Goal: Complete application form

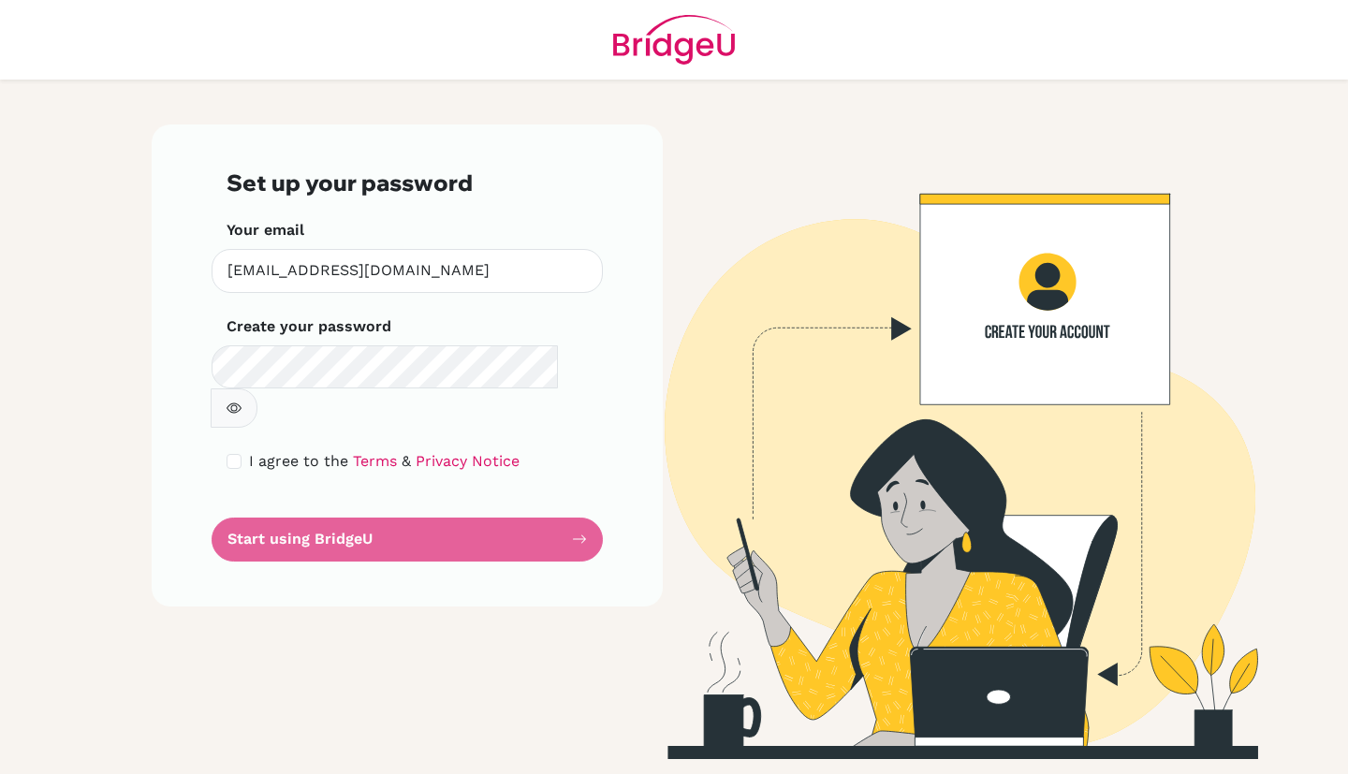
click at [235, 450] on div "I agree to the Terms & Privacy Notice" at bounding box center [407, 461] width 361 height 22
click at [235, 454] on input "checkbox" at bounding box center [234, 461] width 15 height 15
checkbox input "true"
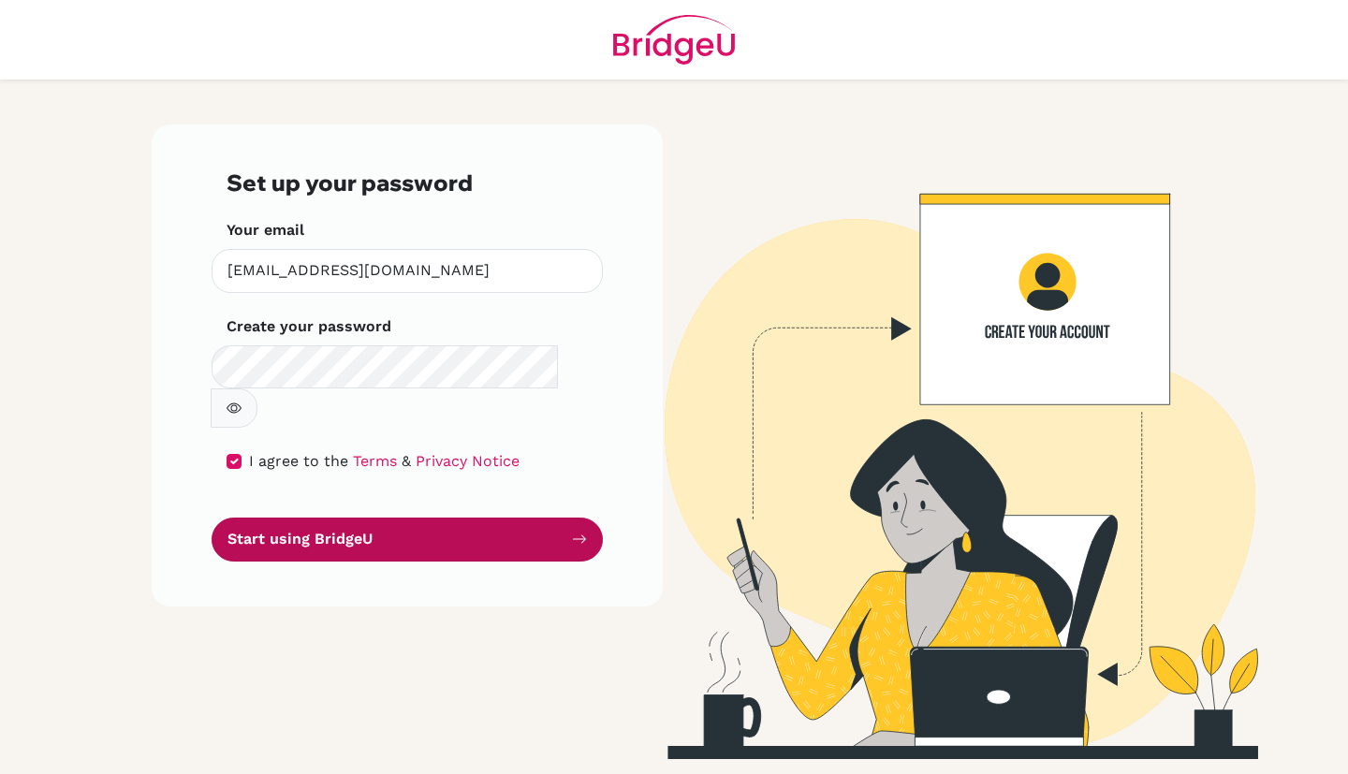
click at [504, 518] on button "Start using BridgeU" at bounding box center [407, 540] width 391 height 44
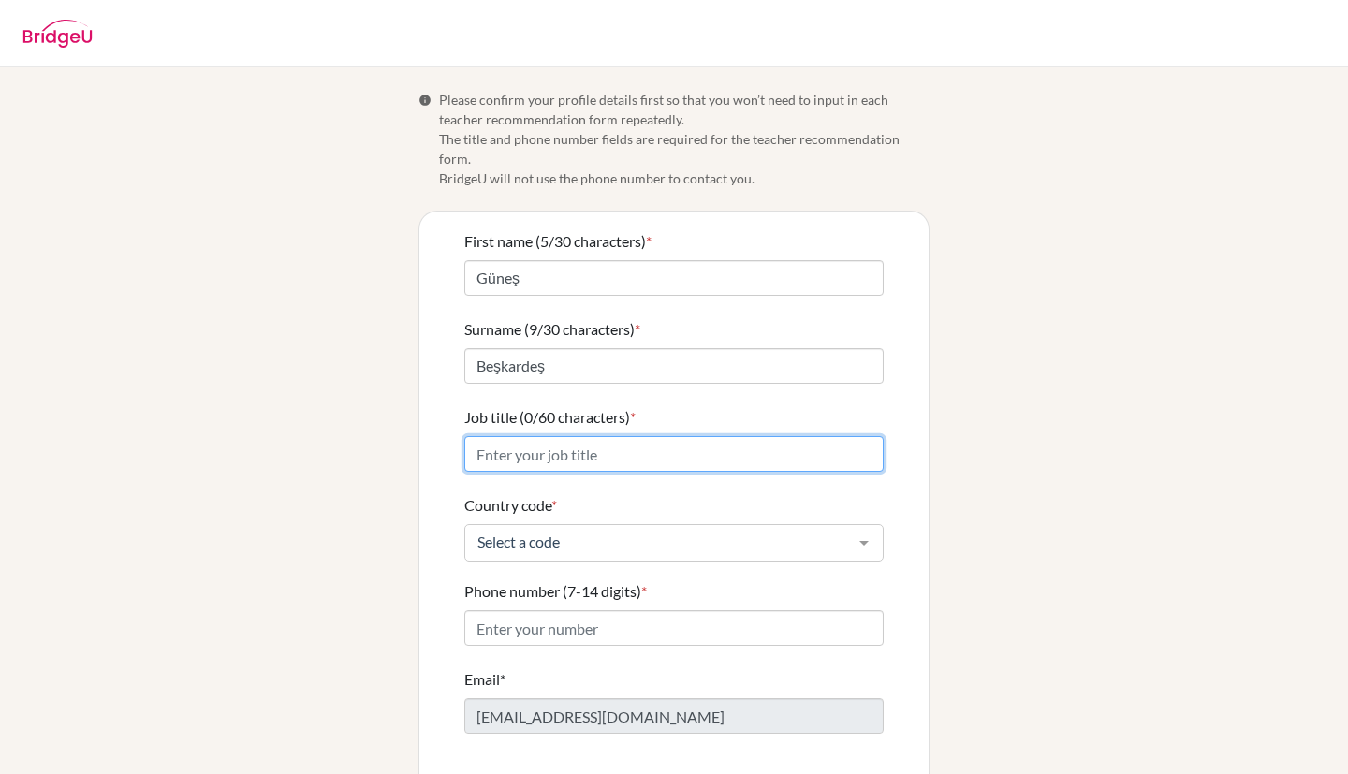
click at [602, 436] on input "Job title (0/60 characters) *" at bounding box center [673, 454] width 419 height 36
type input "Maths Teacher"
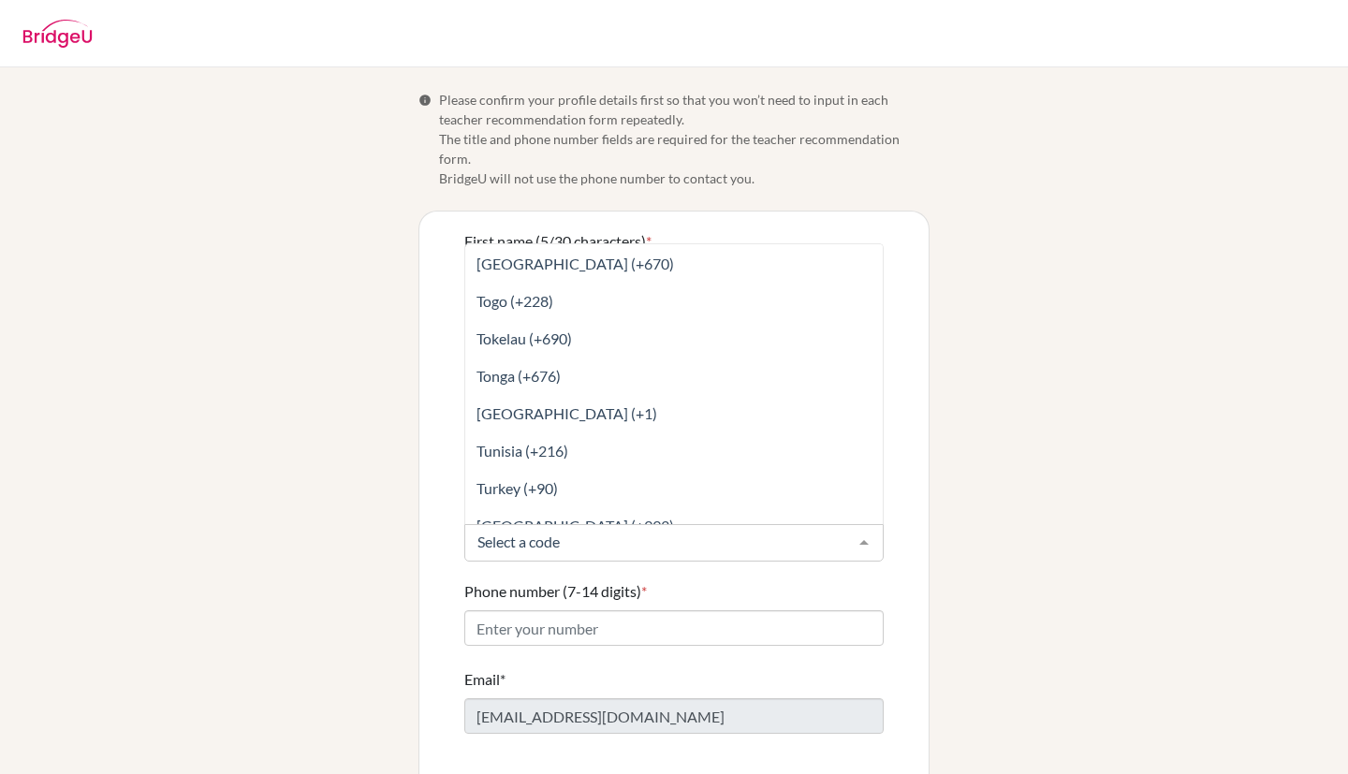
scroll to position [8210, 0]
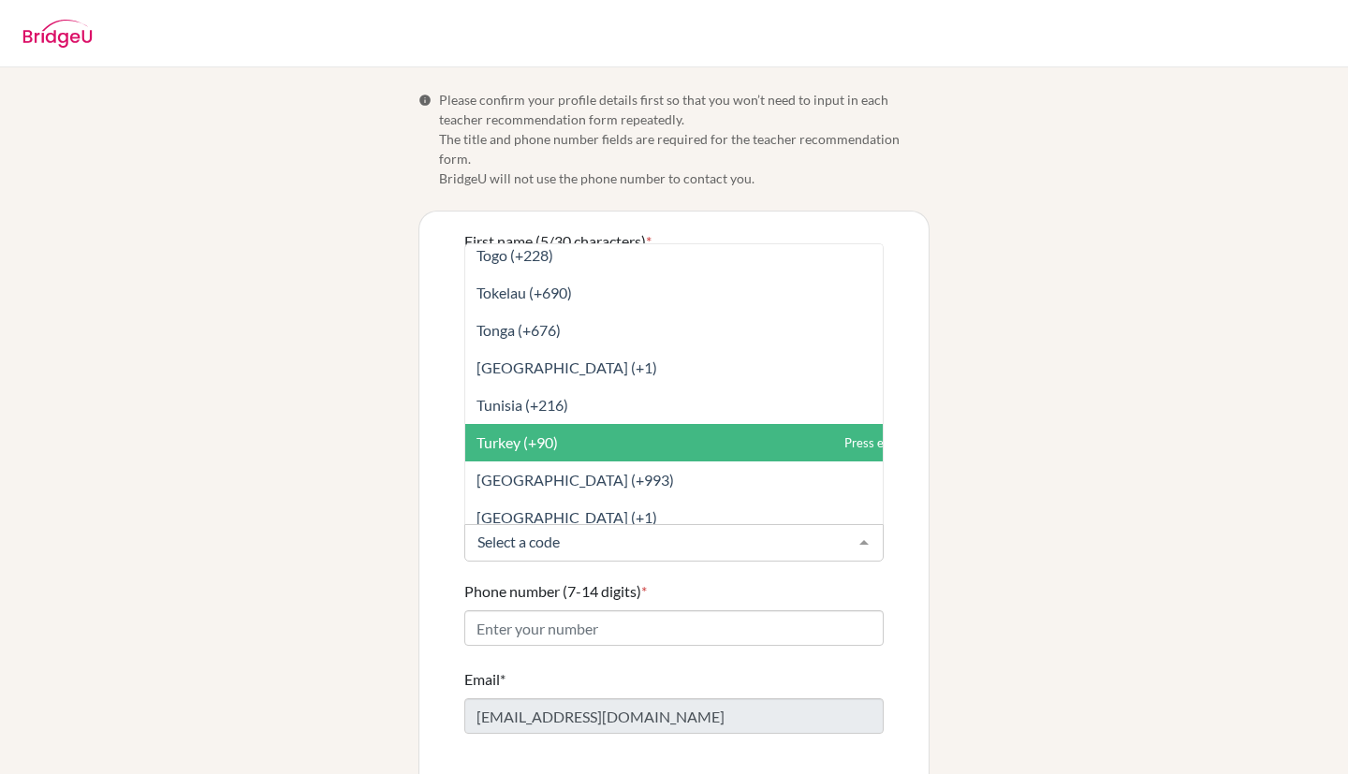
click at [514, 434] on span "Turkey (+90)" at bounding box center [517, 443] width 81 height 18
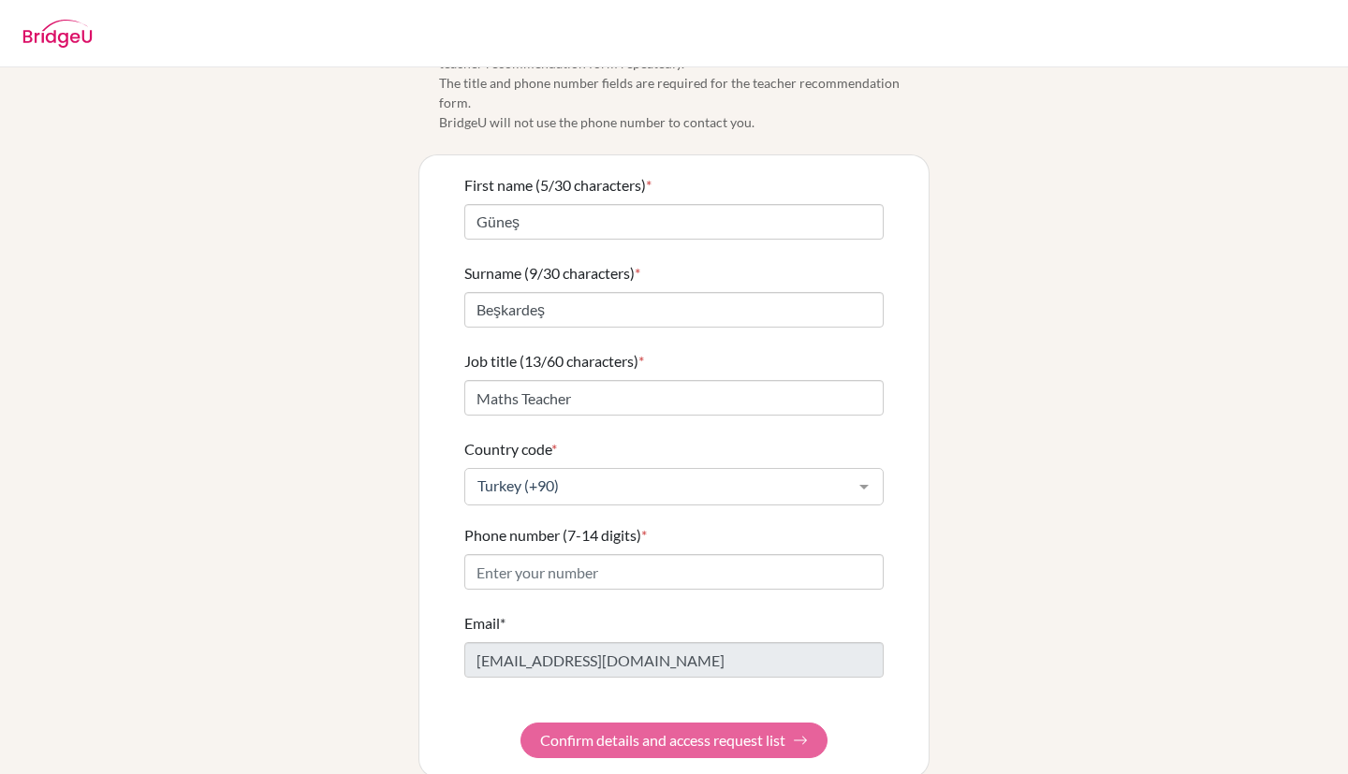
scroll to position [61, 0]
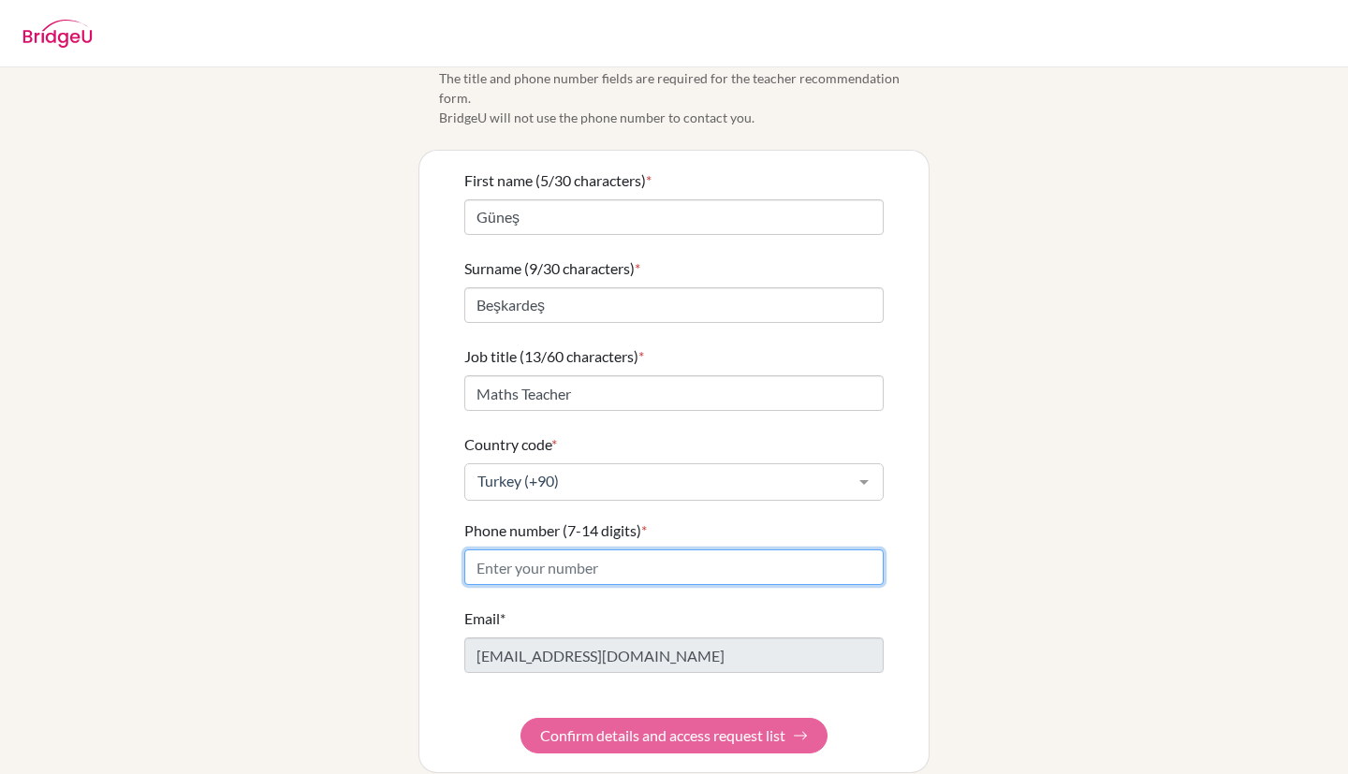
click at [540, 550] on input "Phone number (7-14 digits) *" at bounding box center [673, 568] width 419 height 36
type input "9"
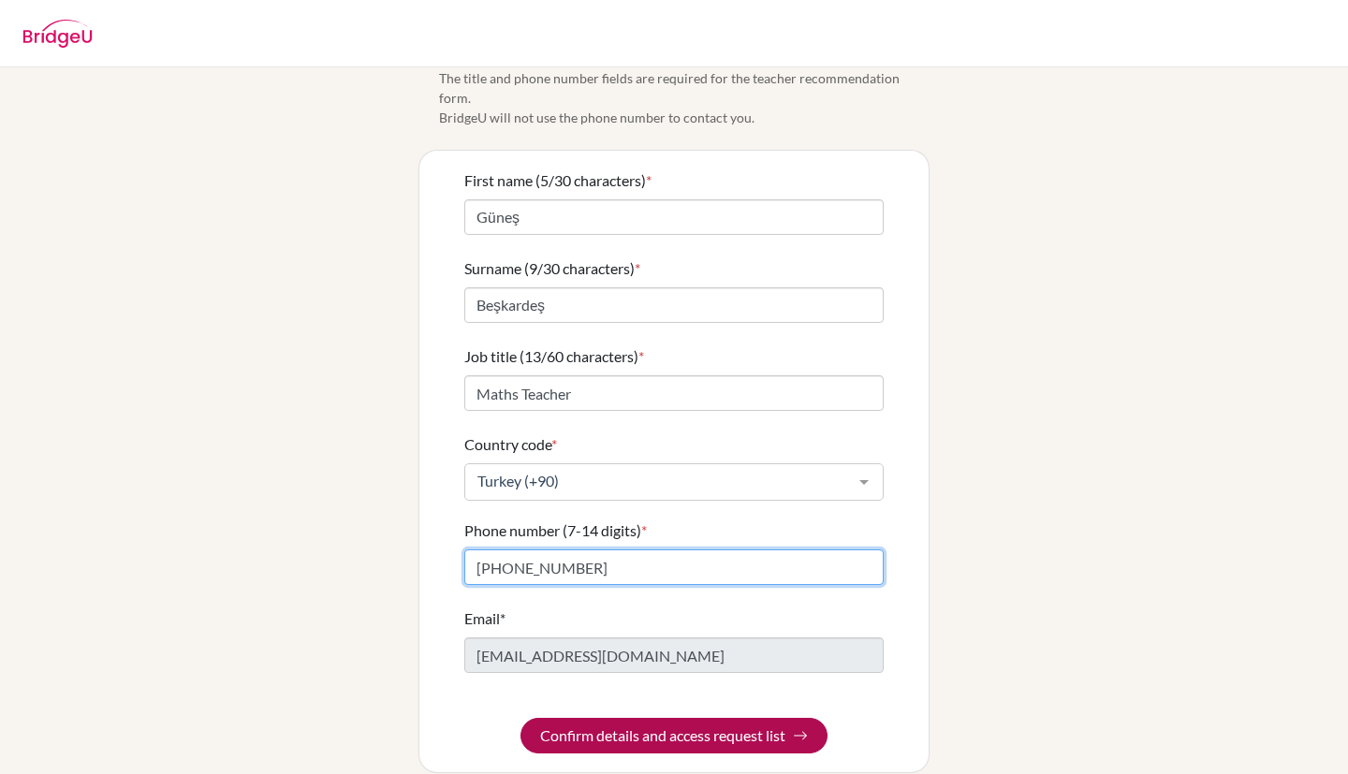
type input "[PHONE_NUMBER]"
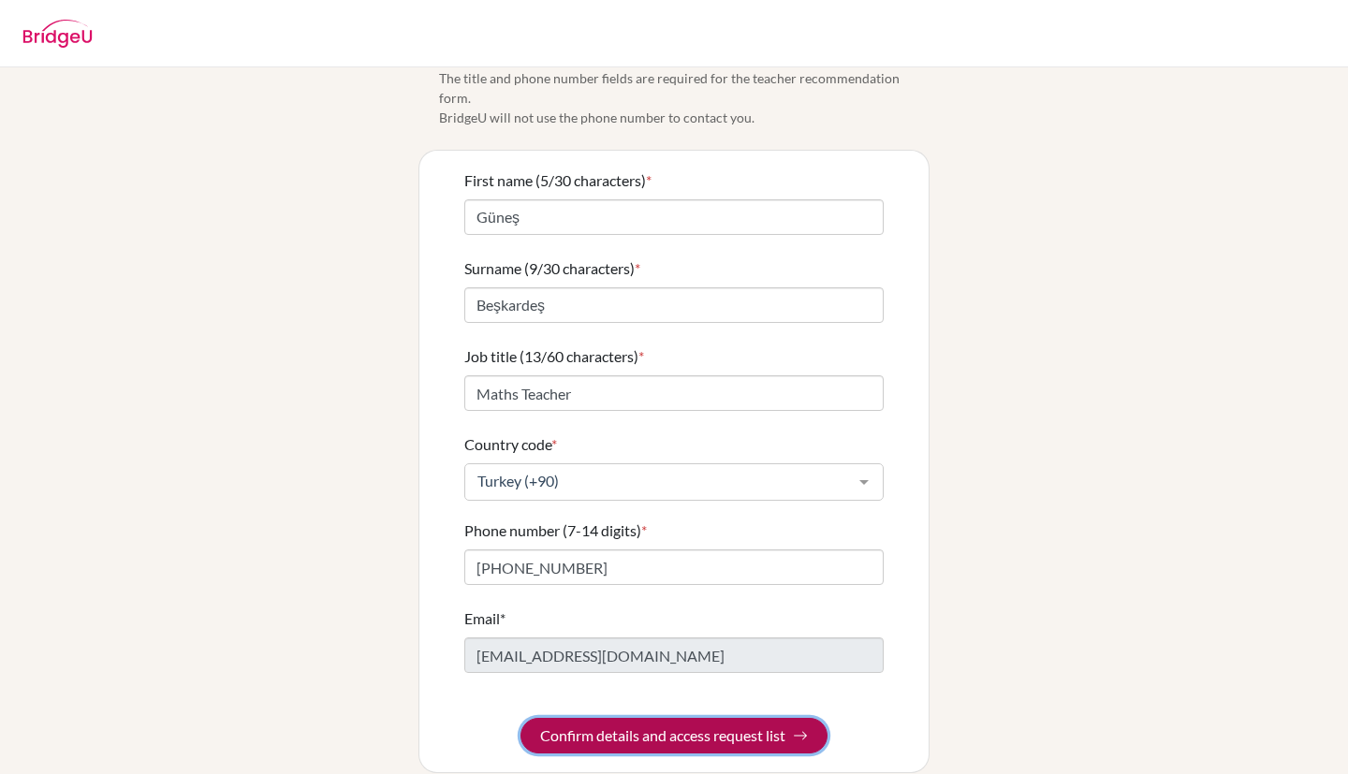
click at [739, 718] on button "Confirm details and access request list" at bounding box center [674, 736] width 307 height 36
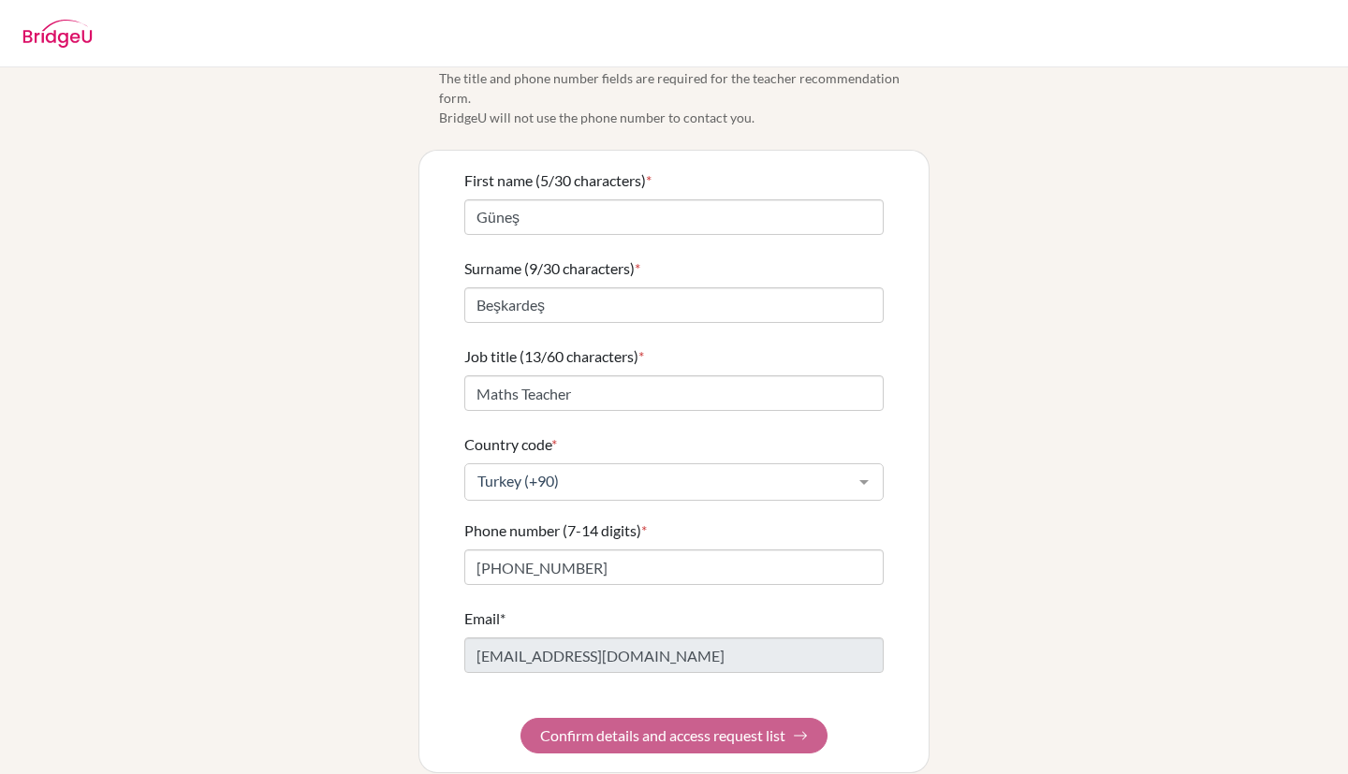
scroll to position [0, 0]
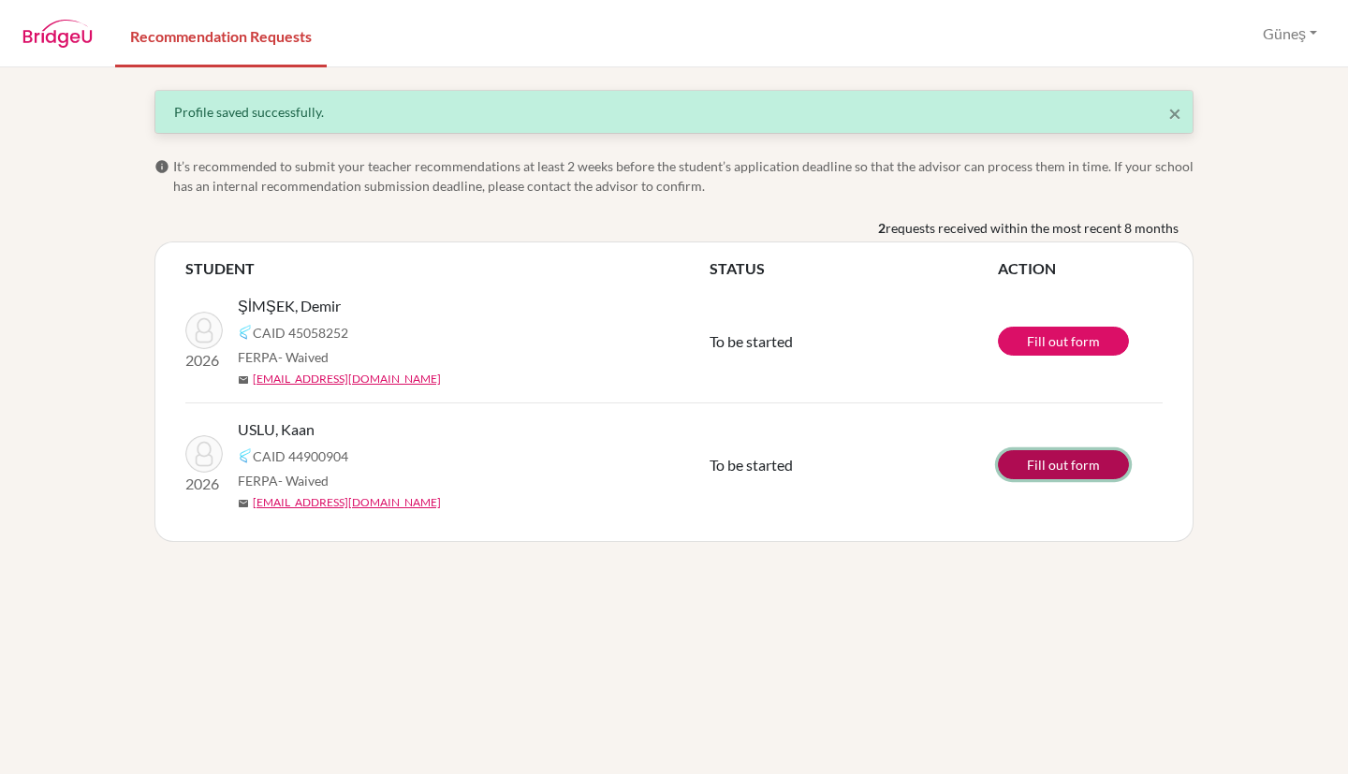
click at [1063, 463] on link "Fill out form" at bounding box center [1063, 464] width 131 height 29
